Goal: Browse casually: Explore the website without a specific task or goal

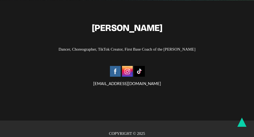
scroll to position [1110, 0]
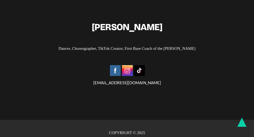
click at [126, 65] on img at bounding box center [127, 70] width 11 height 11
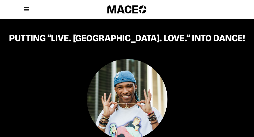
scroll to position [0, 0]
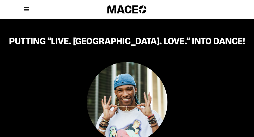
click at [25, 10] on icon at bounding box center [26, 9] width 5 height 6
